Goal: Task Accomplishment & Management: Complete application form

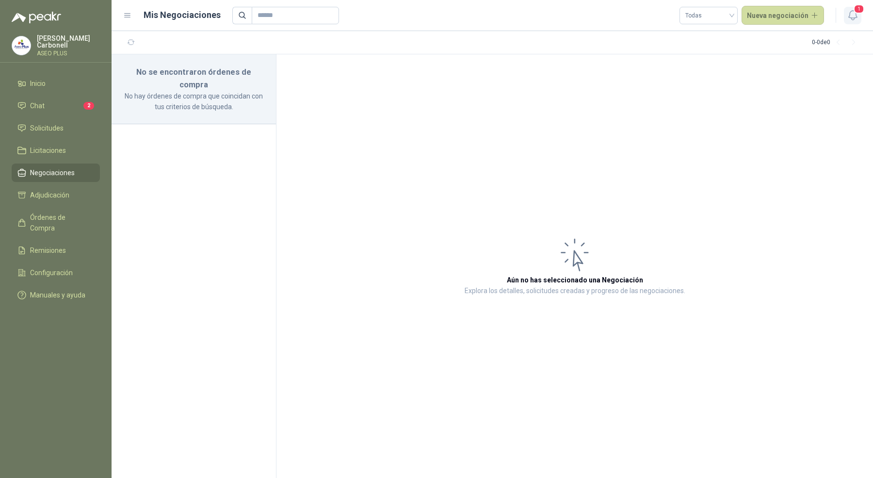
click at [855, 16] on icon "button" at bounding box center [852, 15] width 8 height 9
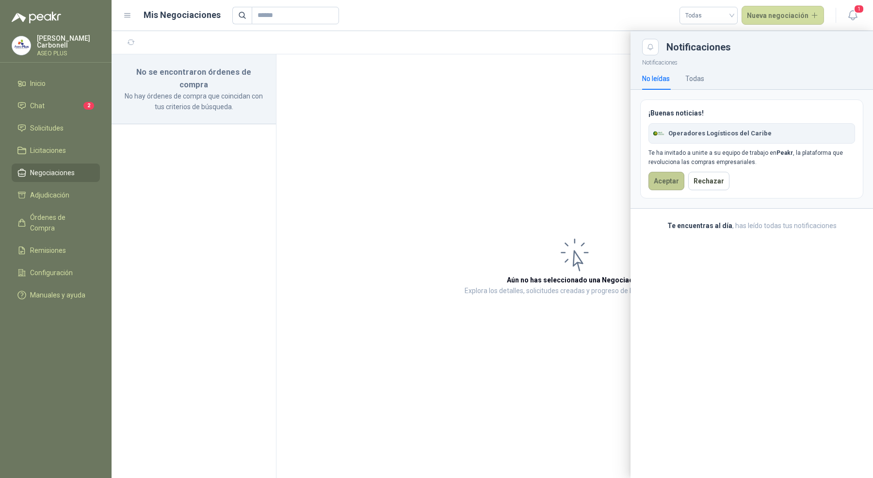
click at [663, 177] on button "Aceptar" at bounding box center [666, 181] width 36 height 18
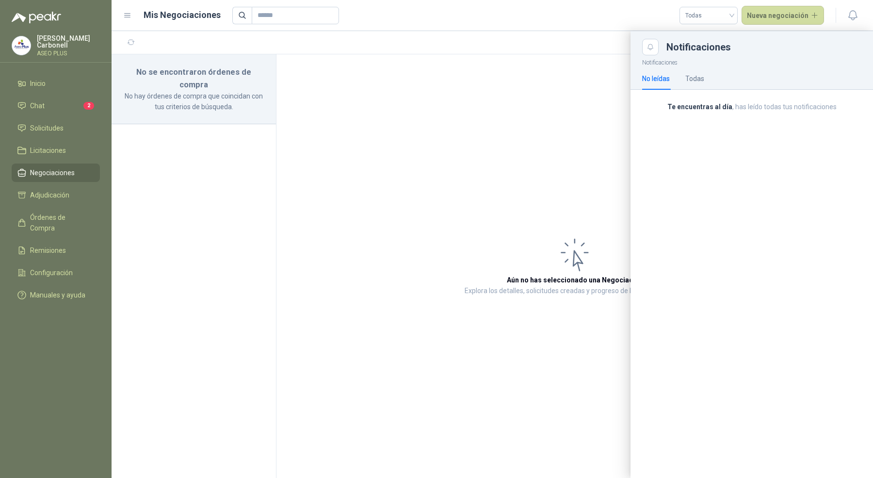
click at [64, 44] on p "Pablo Carbonell" at bounding box center [68, 42] width 63 height 14
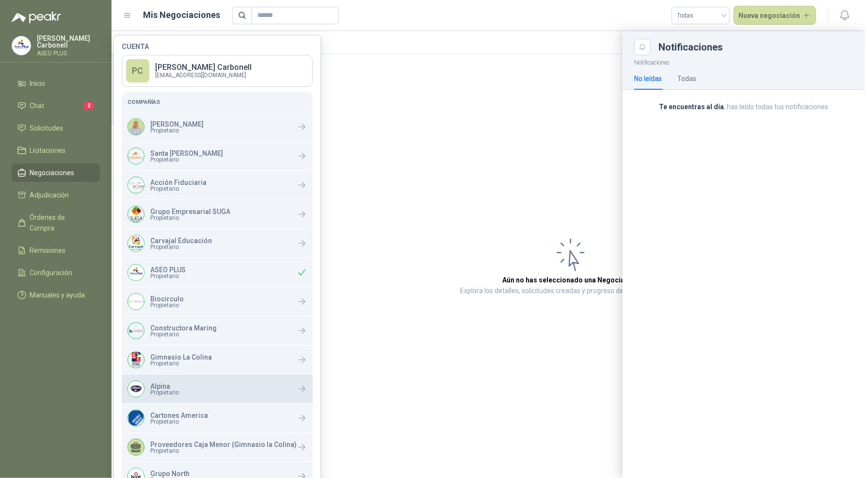
scroll to position [108, 0]
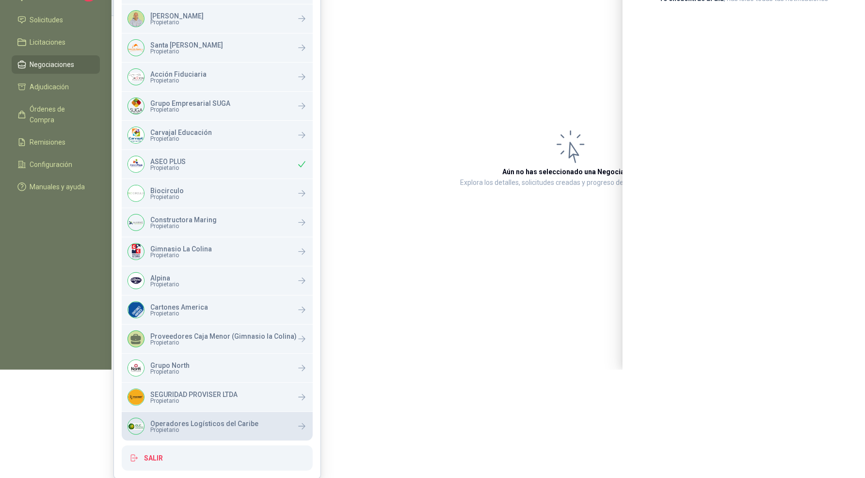
click at [202, 420] on p "Operadores Logísticos del Caribe" at bounding box center [204, 423] width 108 height 7
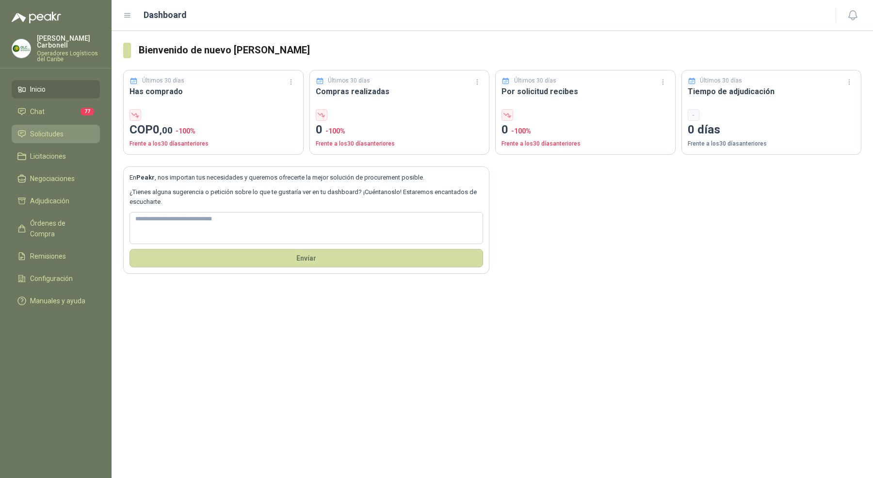
click at [78, 128] on li "Solicitudes" at bounding box center [55, 133] width 77 height 11
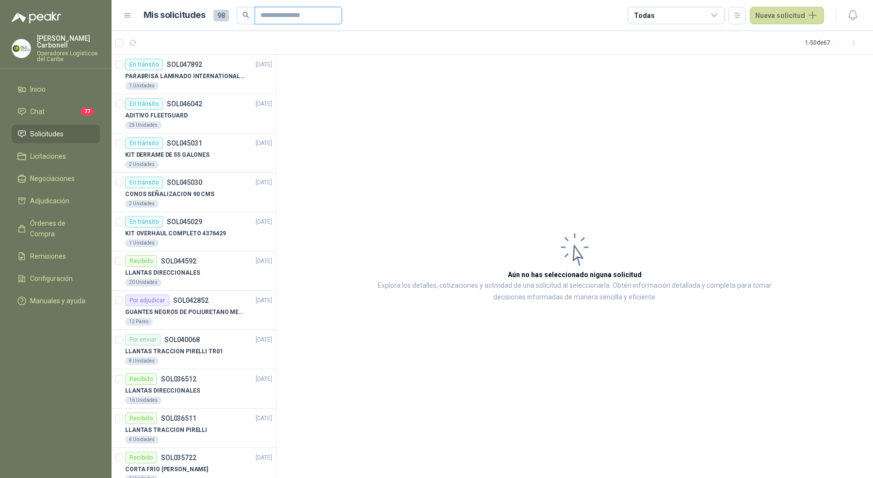
click at [269, 19] on input "text" at bounding box center [294, 15] width 68 height 16
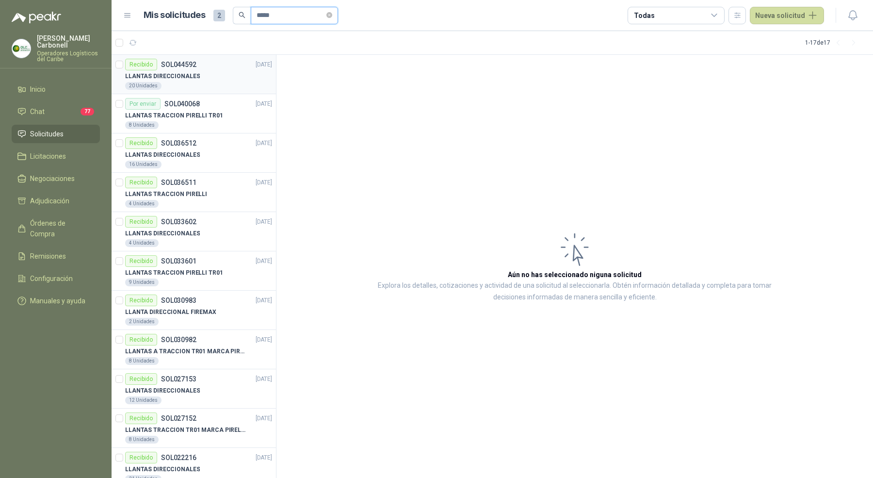
type input "*****"
click at [206, 82] on div "20 Unidades" at bounding box center [198, 86] width 147 height 8
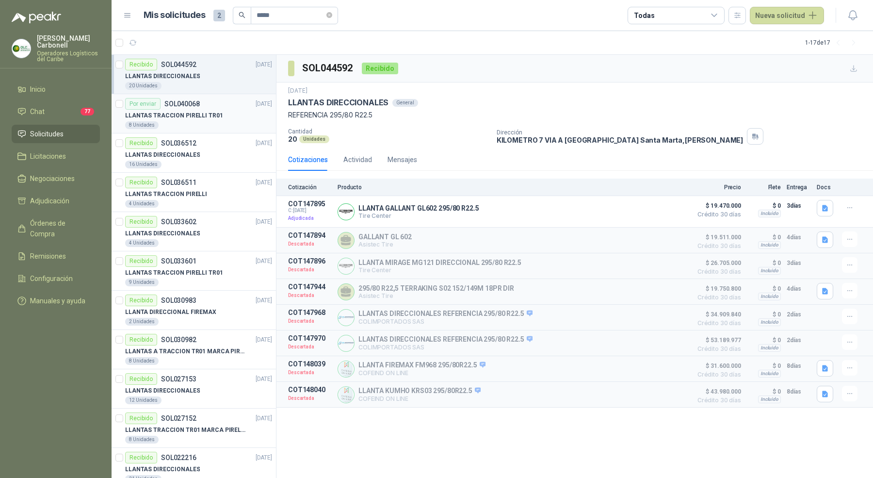
click at [212, 114] on p "LLANTAS TRACCION PIRELLI TR01" at bounding box center [174, 115] width 98 height 9
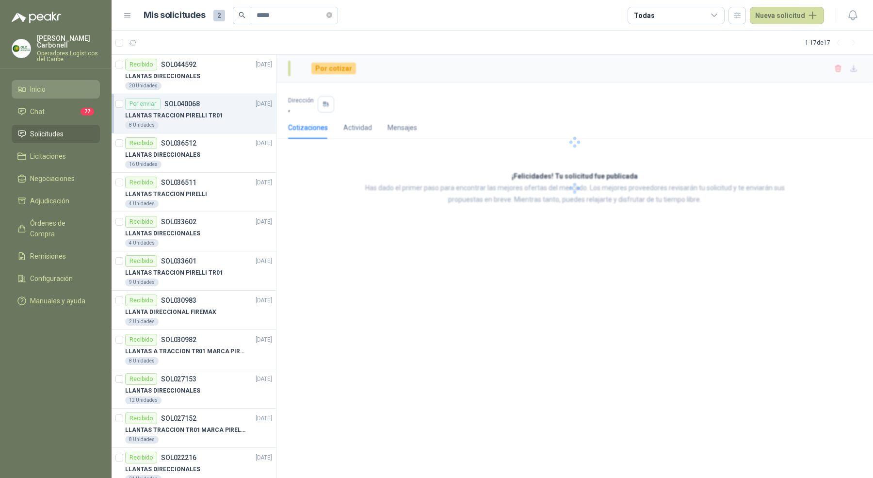
click at [48, 84] on li "Inicio" at bounding box center [55, 89] width 77 height 11
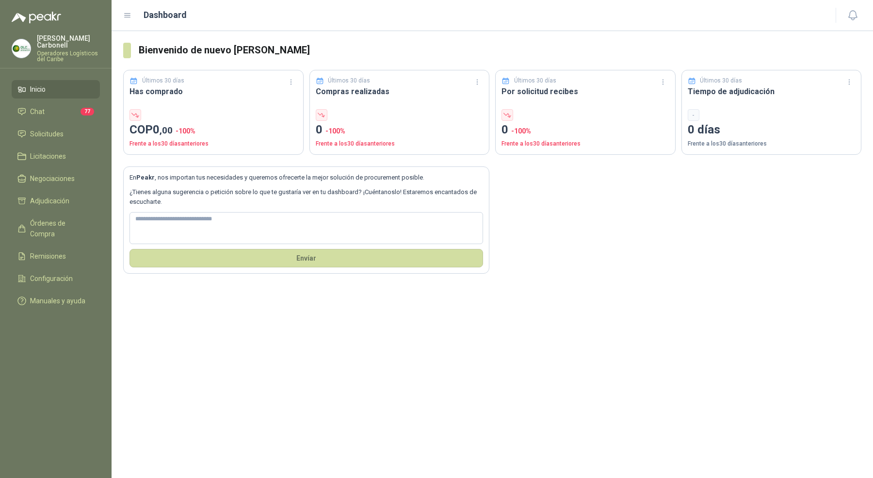
click at [51, 139] on ul "Inicio Chat 77 Solicitudes Licitaciones Negociaciones Adjudicación Órdenes de C…" at bounding box center [56, 197] width 112 height 234
click at [53, 128] on span "Solicitudes" at bounding box center [46, 133] width 33 height 11
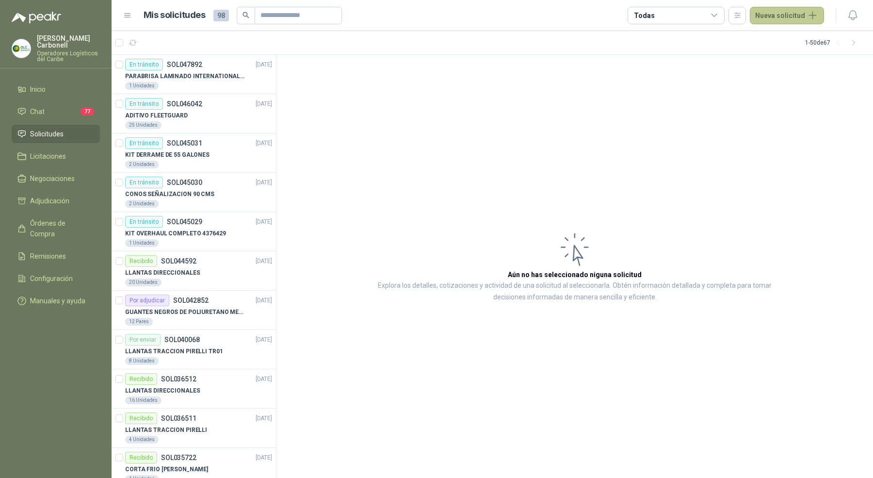
click at [806, 19] on button "Nueva solicitud" at bounding box center [786, 15] width 74 height 17
click at [784, 61] on link "Solicitud grupal" at bounding box center [798, 56] width 82 height 17
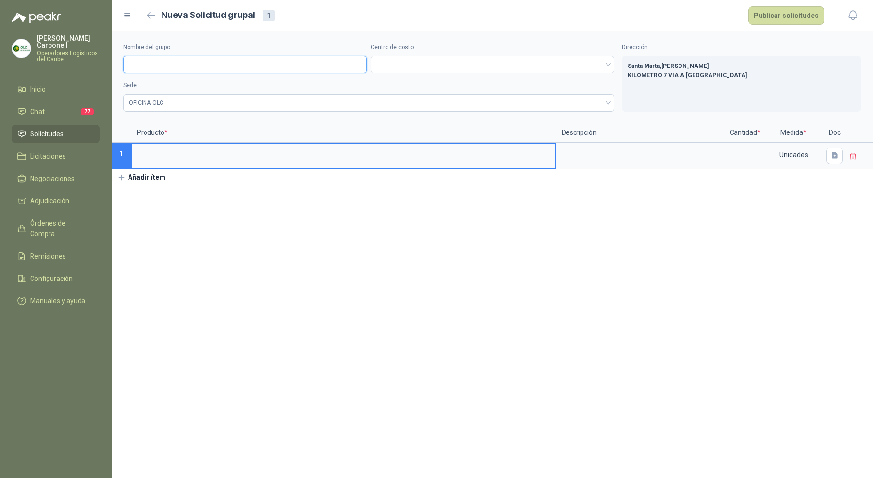
click at [315, 67] on input "Nombre del grupo" at bounding box center [244, 64] width 243 height 17
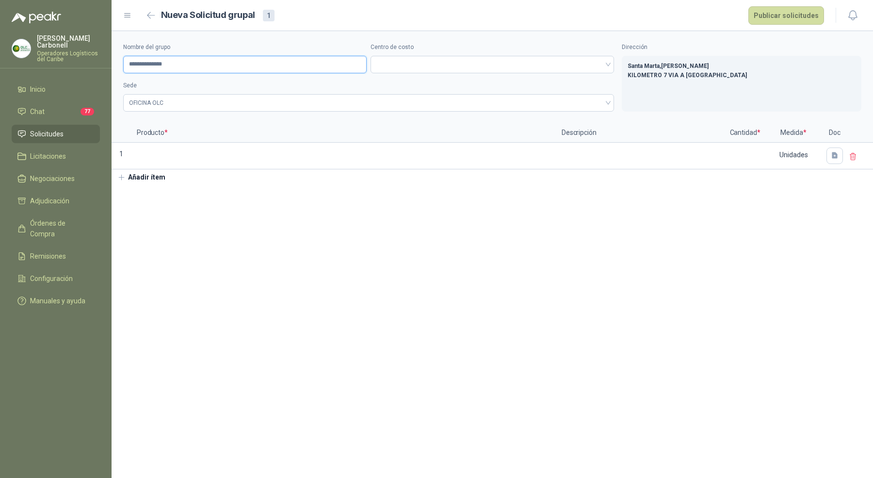
type input "**********"
click at [441, 66] on span at bounding box center [492, 64] width 232 height 15
click at [441, 81] on div "General" at bounding box center [492, 85] width 228 height 11
click at [399, 100] on span "OFICINA OLC" at bounding box center [368, 103] width 479 height 15
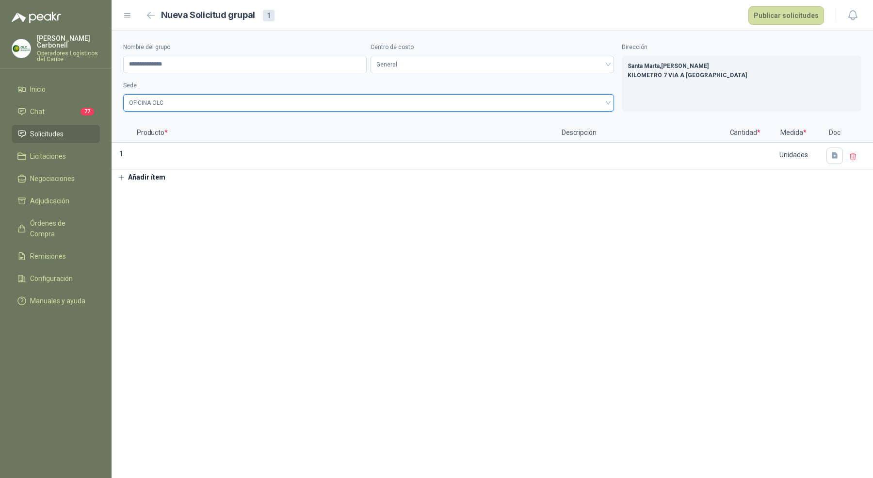
click at [399, 105] on span "OFICINA OLC" at bounding box center [368, 103] width 479 height 15
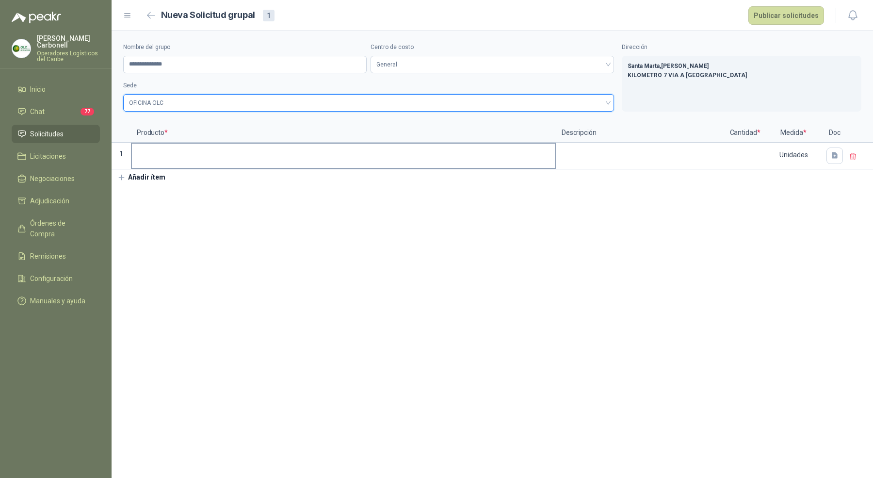
click at [198, 155] on input at bounding box center [343, 152] width 423 height 19
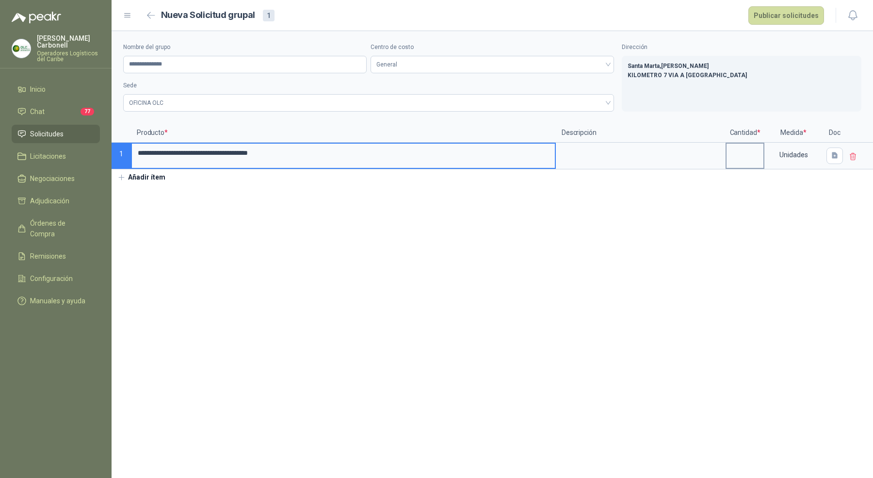
click at [743, 152] on input at bounding box center [744, 152] width 37 height 19
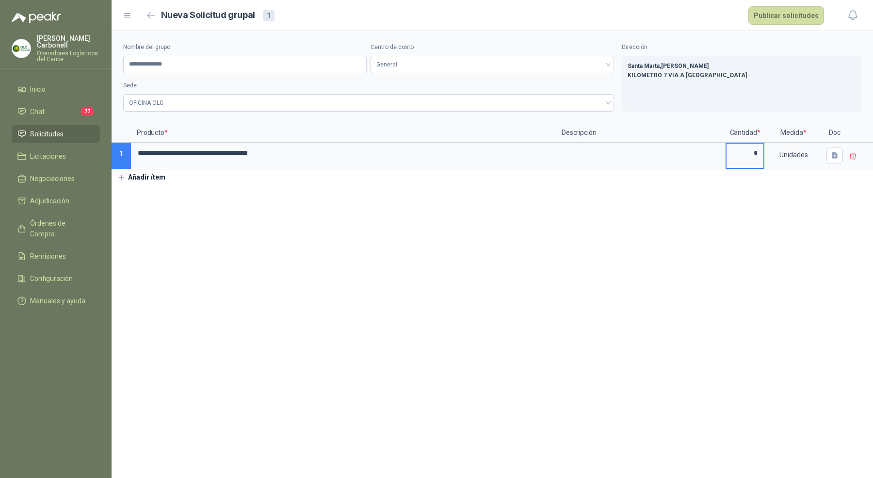
type input "*"
click at [683, 220] on section "**********" at bounding box center [492, 254] width 761 height 446
click at [152, 178] on button "Añadir ítem" at bounding box center [142, 177] width 60 height 16
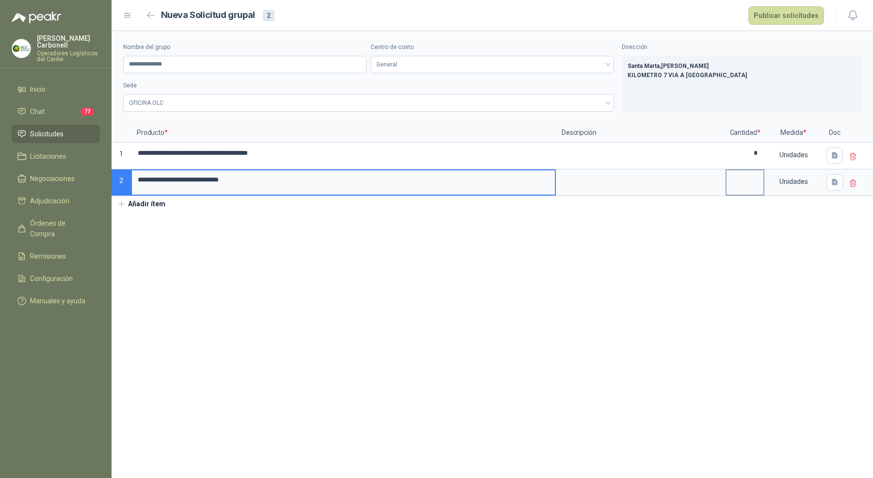
click at [741, 183] on input at bounding box center [744, 179] width 37 height 19
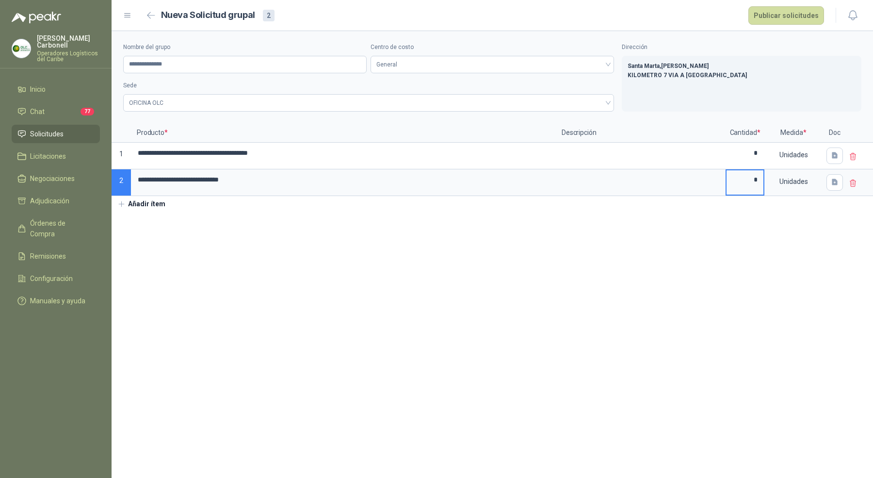
type input "*"
click at [684, 231] on section "**********" at bounding box center [492, 254] width 761 height 446
click at [772, 14] on button "Publicar solicitudes" at bounding box center [786, 15] width 76 height 18
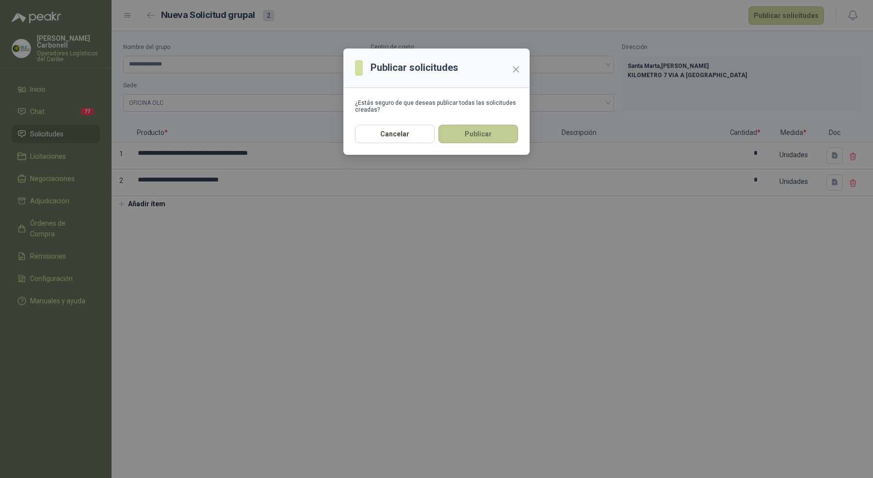
click at [470, 129] on button "Publicar" at bounding box center [478, 134] width 80 height 18
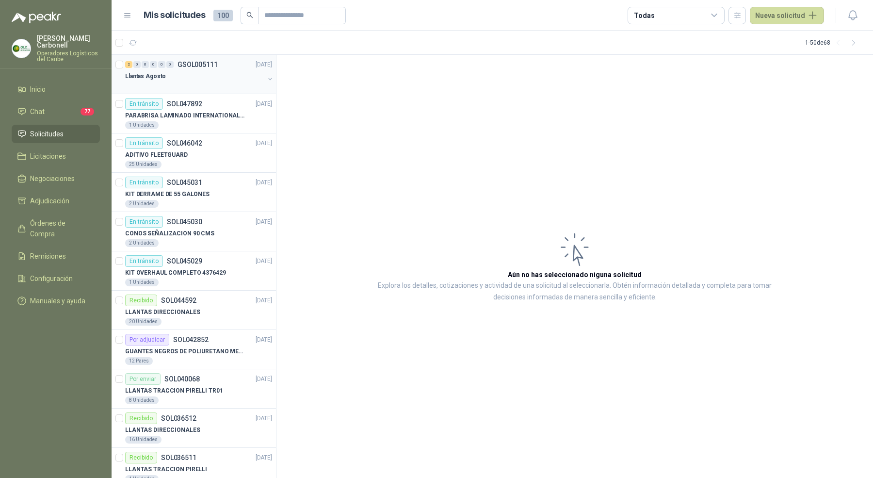
click at [214, 71] on div "Llantas Agosto" at bounding box center [194, 76] width 139 height 12
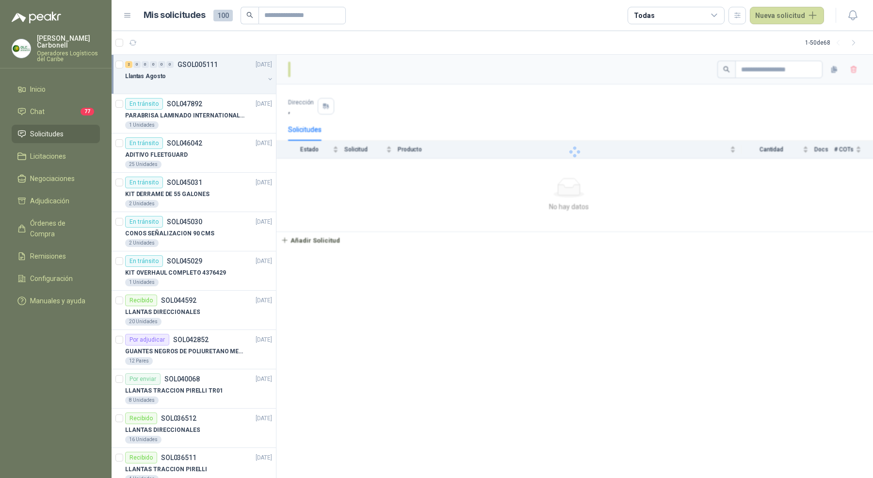
click at [214, 71] on div "Llantas Agosto" at bounding box center [194, 76] width 139 height 12
